Goal: Transaction & Acquisition: Purchase product/service

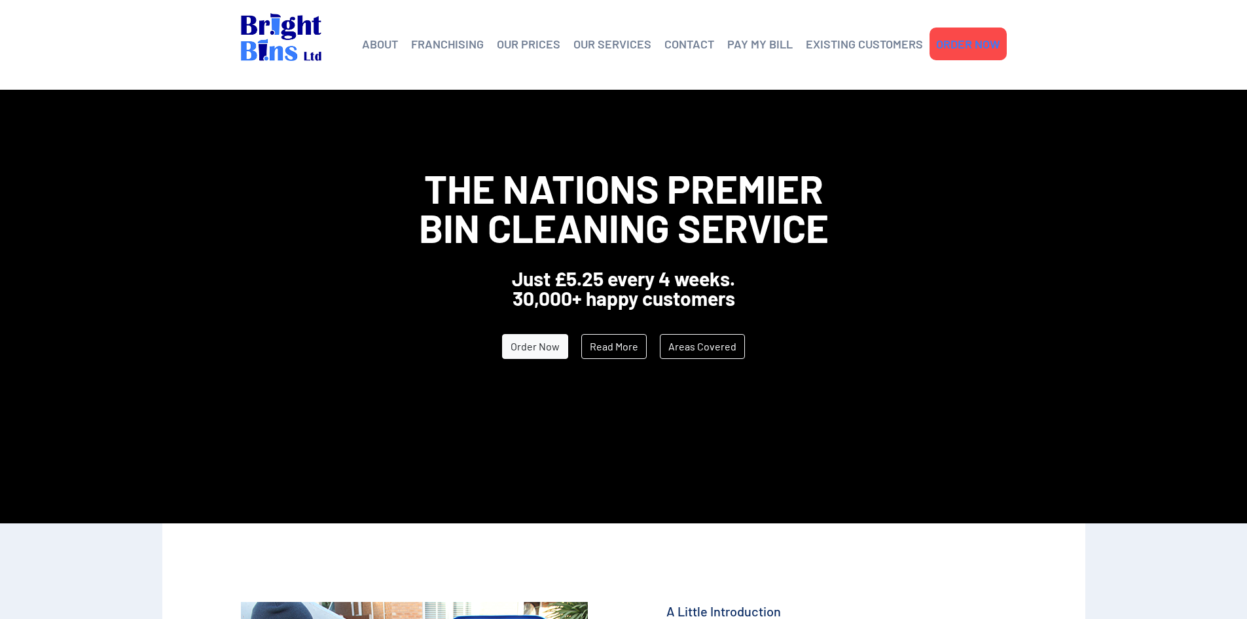
click at [988, 41] on link "ORDER NOW" at bounding box center [968, 44] width 64 height 20
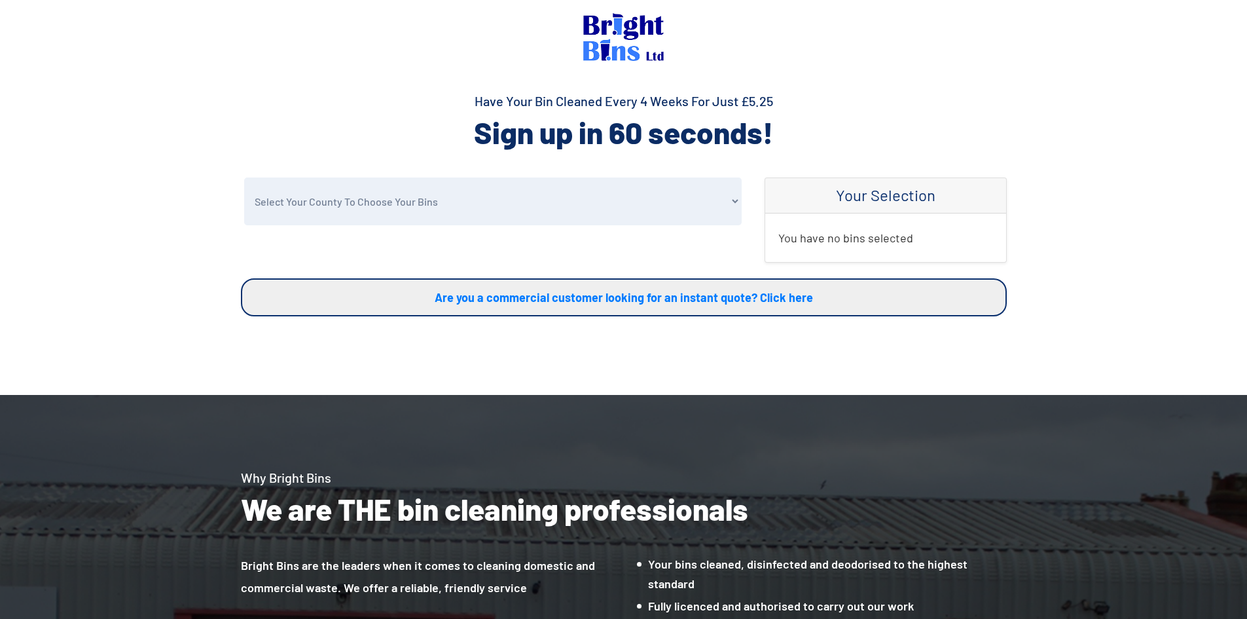
click at [422, 200] on select "Select Your County To Choose Your Bins [GEOGRAPHIC_DATA] [GEOGRAPHIC_DATA] [GEO…" at bounding box center [492, 201] width 497 height 48
select select "[GEOGRAPHIC_DATA]"
click at [244, 177] on select "Select Your County To Choose Your Bins [GEOGRAPHIC_DATA] [GEOGRAPHIC_DATA] [GEO…" at bounding box center [492, 201] width 497 height 48
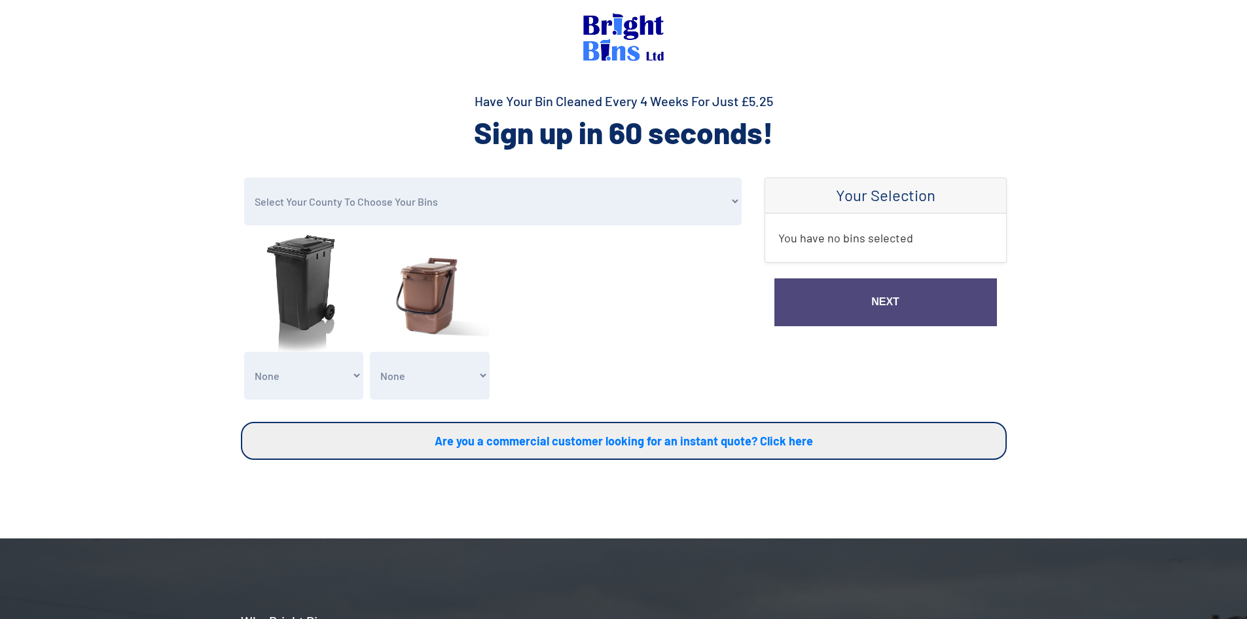
click at [293, 383] on select "None General Waste Bin - X1 (£5.25) General Waste Bin - X2 (£10.50) General Was…" at bounding box center [304, 375] width 120 height 48
select select "1"
click at [244, 351] on select "None General Waste Bin - X1 (£5.25) General Waste Bin - X2 (£10.50) General Was…" at bounding box center [304, 375] width 120 height 48
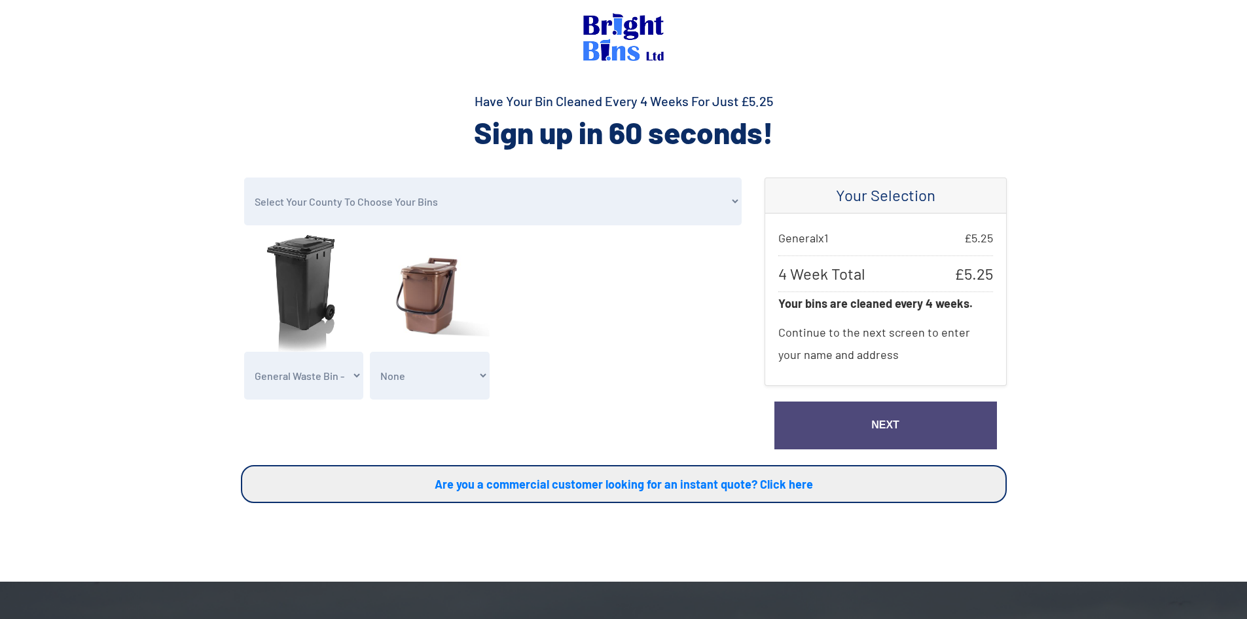
click at [877, 416] on link "Next" at bounding box center [885, 425] width 223 height 48
